Goal: Information Seeking & Learning: Check status

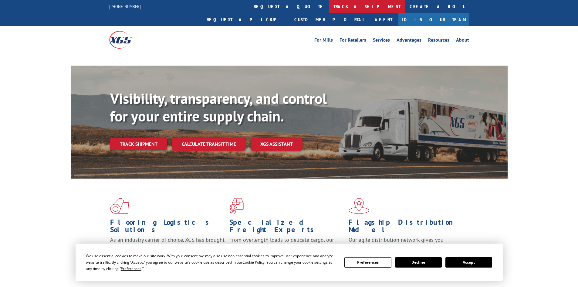
click at [329, 5] on link "track a shipment" at bounding box center [367, 6] width 76 height 13
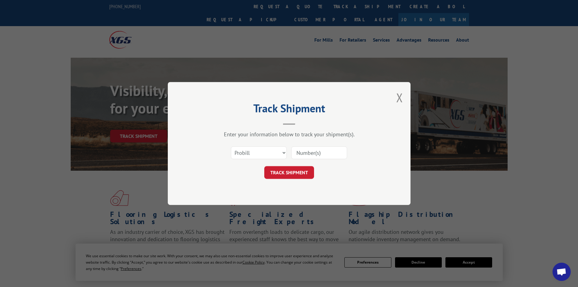
click at [259, 151] on select "Select category... Probill BOL PO" at bounding box center [259, 152] width 56 height 13
select select "bol"
click at [231, 146] on select "Select category... Probill BOL PO" at bounding box center [259, 152] width 56 height 13
click at [313, 154] on input at bounding box center [319, 152] width 56 height 13
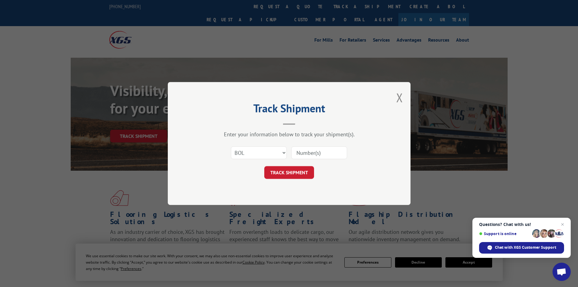
paste input "5544927"
type input "5544927"
click at [276, 170] on button "TRACK SHIPMENT" at bounding box center [289, 172] width 50 height 13
